Goal: Use online tool/utility: Utilize a website feature to perform a specific function

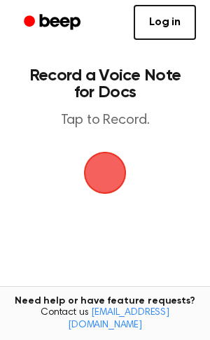
click at [96, 180] on span "button" at bounding box center [104, 172] width 67 height 67
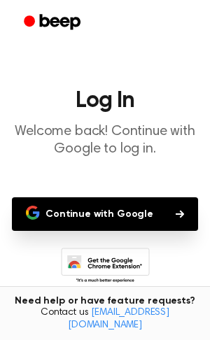
click at [148, 211] on button "Continue with Google" at bounding box center [105, 214] width 186 height 34
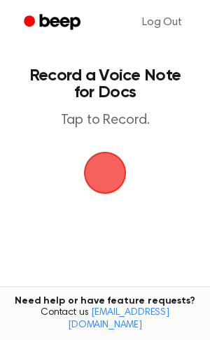
click at [100, 189] on span "button" at bounding box center [104, 172] width 73 height 73
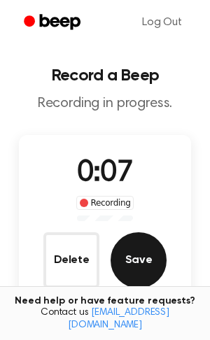
click at [146, 264] on button "Save" at bounding box center [138, 260] width 56 height 56
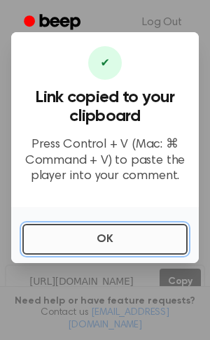
click at [80, 238] on button "OK" at bounding box center [104, 239] width 165 height 31
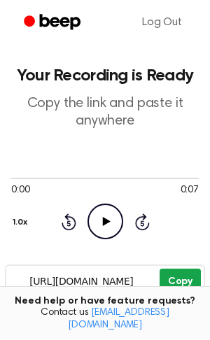
click at [180, 285] on button "Copy" at bounding box center [179, 281] width 41 height 26
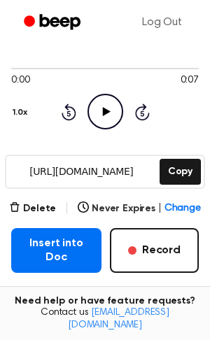
scroll to position [109, 0]
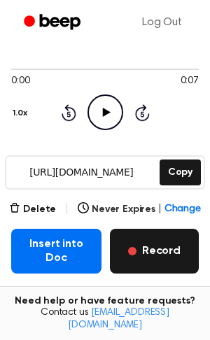
click at [139, 252] on button "Record" at bounding box center [154, 251] width 89 height 45
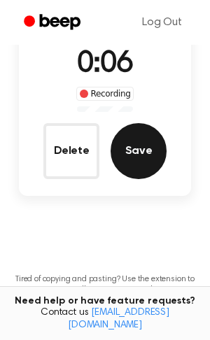
click at [140, 143] on button "Save" at bounding box center [138, 151] width 56 height 56
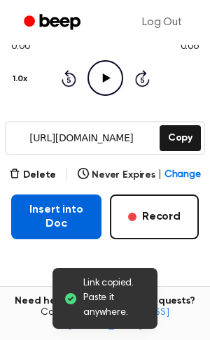
scroll to position [178, 0]
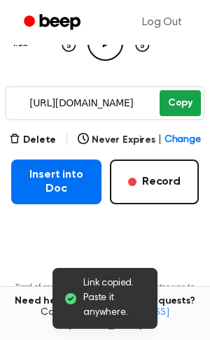
click at [175, 113] on button "Copy" at bounding box center [179, 103] width 41 height 26
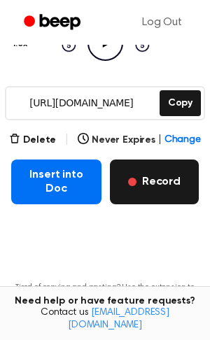
click at [140, 185] on button "Record" at bounding box center [154, 181] width 89 height 45
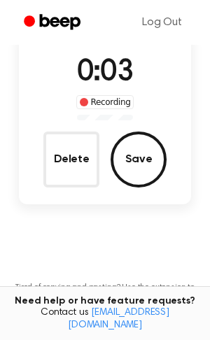
click at [140, 185] on button "Save" at bounding box center [138, 159] width 56 height 56
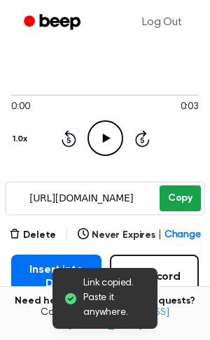
scroll to position [84, 0]
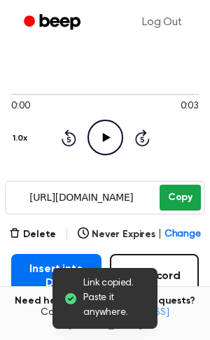
click at [178, 191] on button "Copy" at bounding box center [179, 198] width 41 height 26
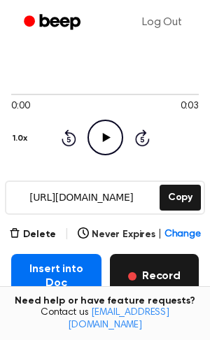
click at [147, 277] on button "Record" at bounding box center [154, 276] width 89 height 45
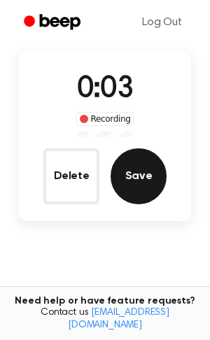
click at [150, 186] on button "Save" at bounding box center [138, 176] width 56 height 56
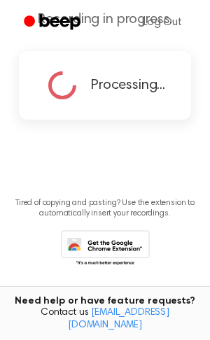
scroll to position [0, 0]
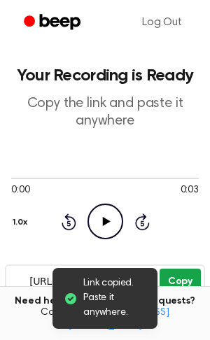
click at [173, 280] on button "Copy" at bounding box center [179, 281] width 41 height 26
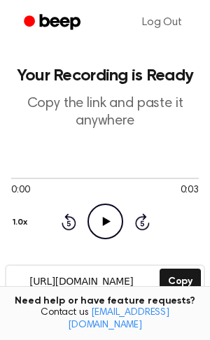
scroll to position [275, 0]
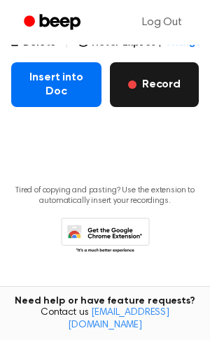
click at [150, 86] on button "Record" at bounding box center [154, 84] width 89 height 45
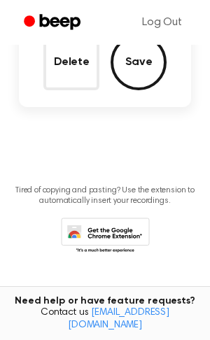
scroll to position [198, 0]
click at [150, 86] on button "Save" at bounding box center [138, 62] width 56 height 56
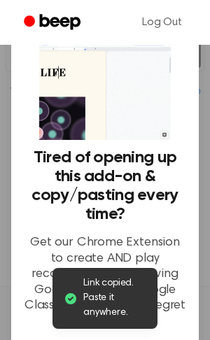
scroll to position [275, 0]
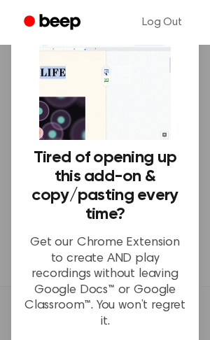
click at [74, 69] on img at bounding box center [105, 82] width 132 height 115
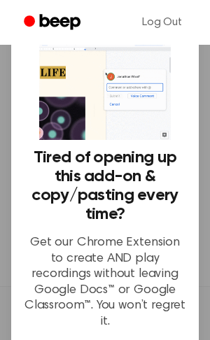
scroll to position [147, 0]
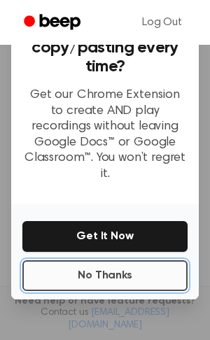
click at [101, 260] on button "No Thanks" at bounding box center [104, 275] width 165 height 31
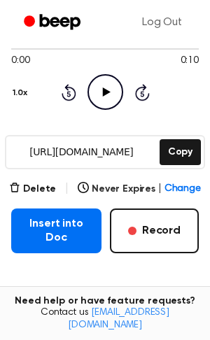
scroll to position [103, 0]
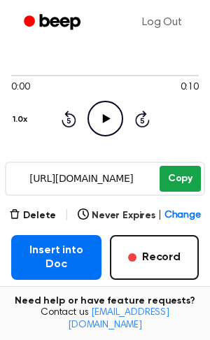
click at [170, 186] on button "Copy" at bounding box center [179, 179] width 41 height 26
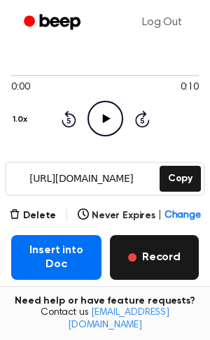
click at [162, 251] on button "Record" at bounding box center [154, 257] width 89 height 45
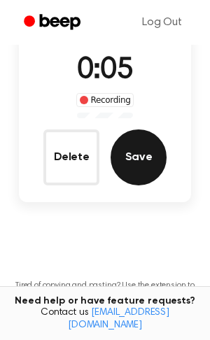
click at [143, 169] on button "Save" at bounding box center [138, 157] width 56 height 56
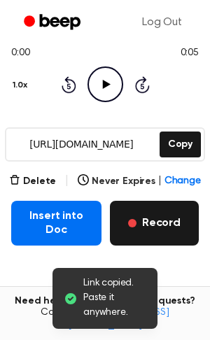
scroll to position [172, 0]
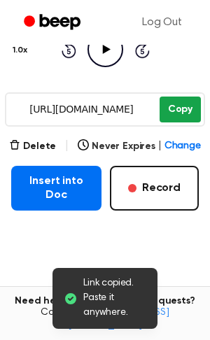
click at [173, 112] on button "Copy" at bounding box center [179, 109] width 41 height 26
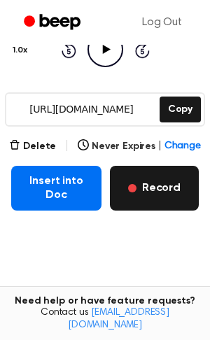
click at [146, 197] on button "Record" at bounding box center [154, 188] width 89 height 45
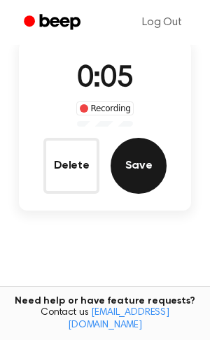
click at [143, 171] on button "Save" at bounding box center [138, 166] width 56 height 56
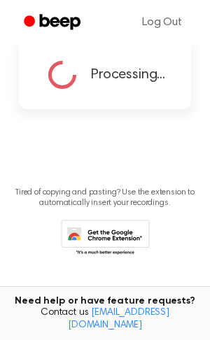
scroll to position [0, 0]
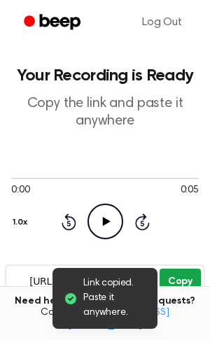
click at [185, 282] on button "Copy" at bounding box center [179, 281] width 41 height 26
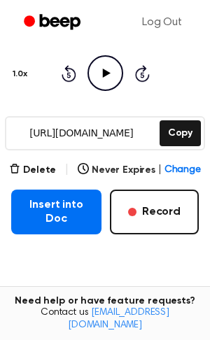
scroll to position [152, 0]
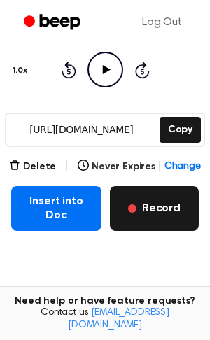
click at [161, 212] on button "Record" at bounding box center [154, 208] width 89 height 45
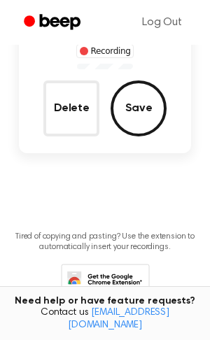
scroll to position [74, 0]
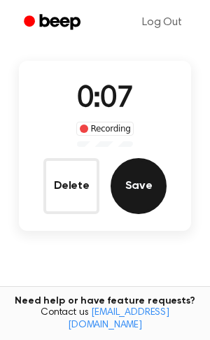
click at [147, 199] on button "Save" at bounding box center [138, 186] width 56 height 56
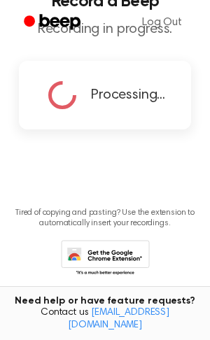
scroll to position [0, 0]
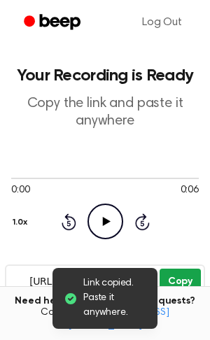
click at [182, 279] on button "Copy" at bounding box center [179, 281] width 41 height 26
